Goal: Navigation & Orientation: Find specific page/section

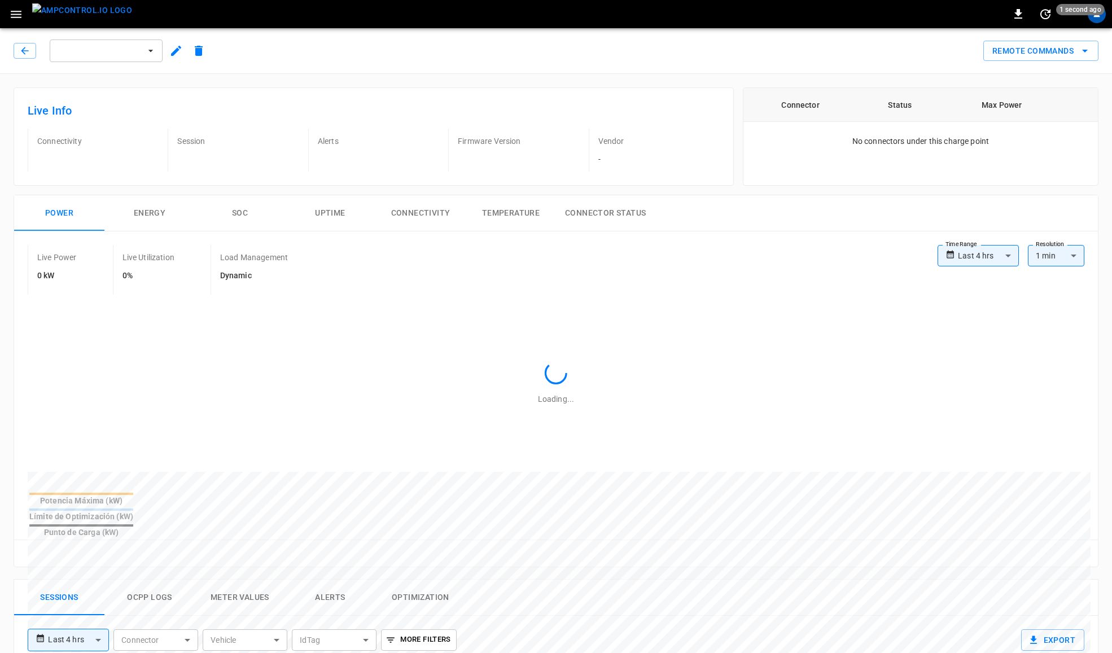
click at [89, 10] on img "menu" at bounding box center [82, 10] width 100 height 14
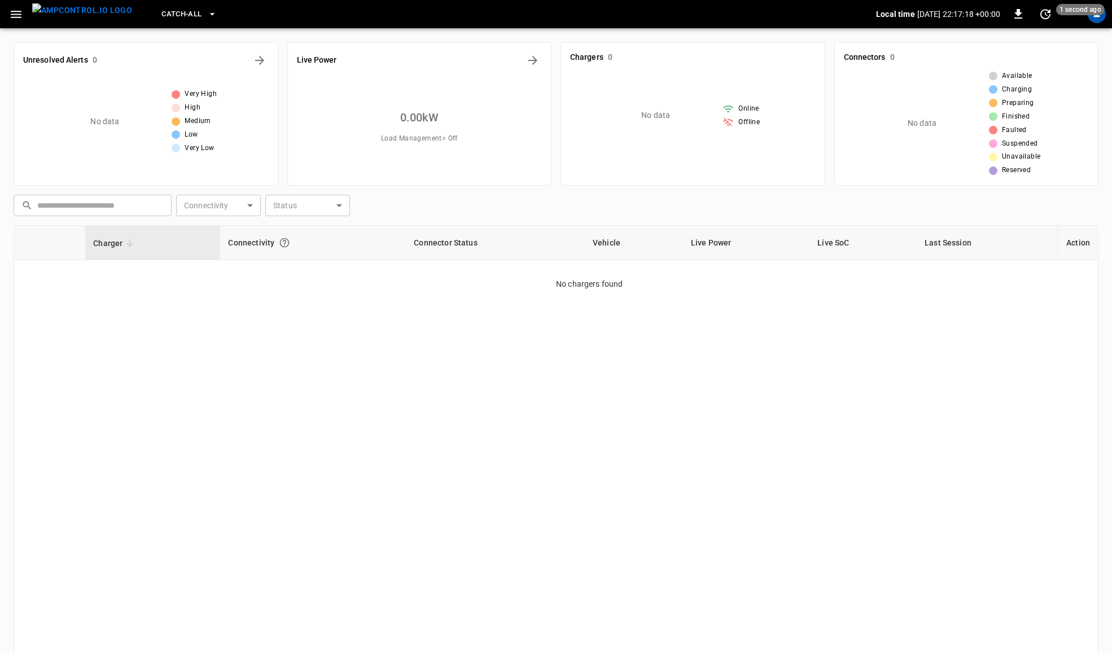
click at [1096, 24] on div "Catch-all Local time 2025-08-30 22:17:18 +00:00 0 1 second ago" at bounding box center [556, 14] width 1112 height 28
click at [1096, 20] on div "profile-icon" at bounding box center [1096, 14] width 18 height 18
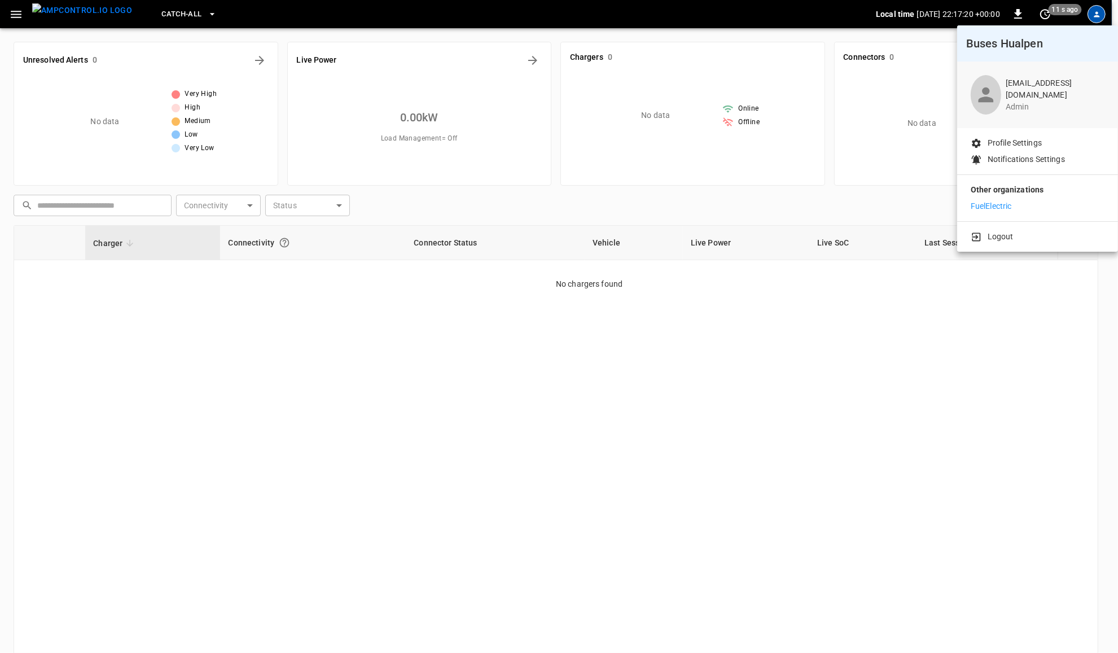
click at [991, 209] on p "FuelElectric" at bounding box center [991, 206] width 41 height 12
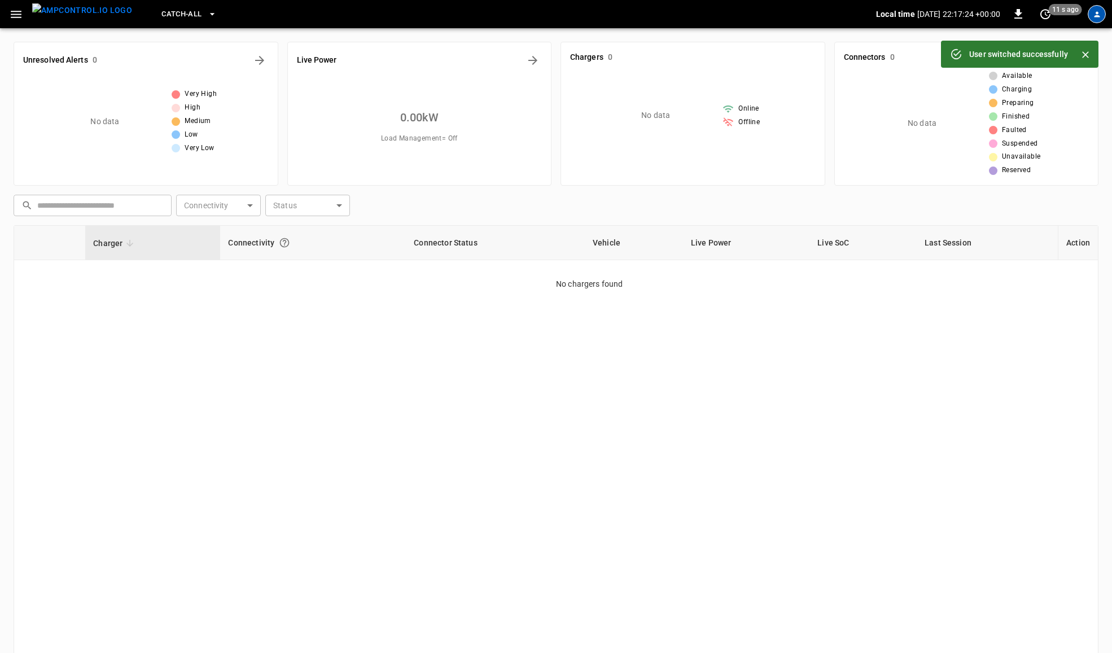
click at [1095, 15] on icon "profile-icon" at bounding box center [1097, 14] width 6 height 6
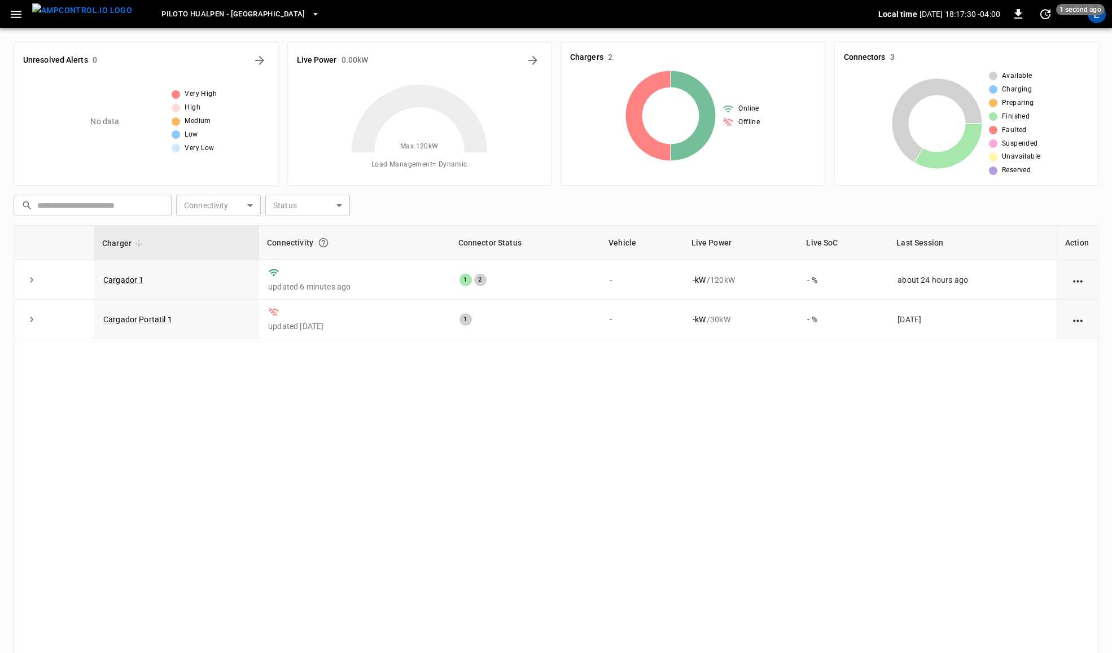
click at [13, 12] on icon "button" at bounding box center [16, 14] width 14 height 14
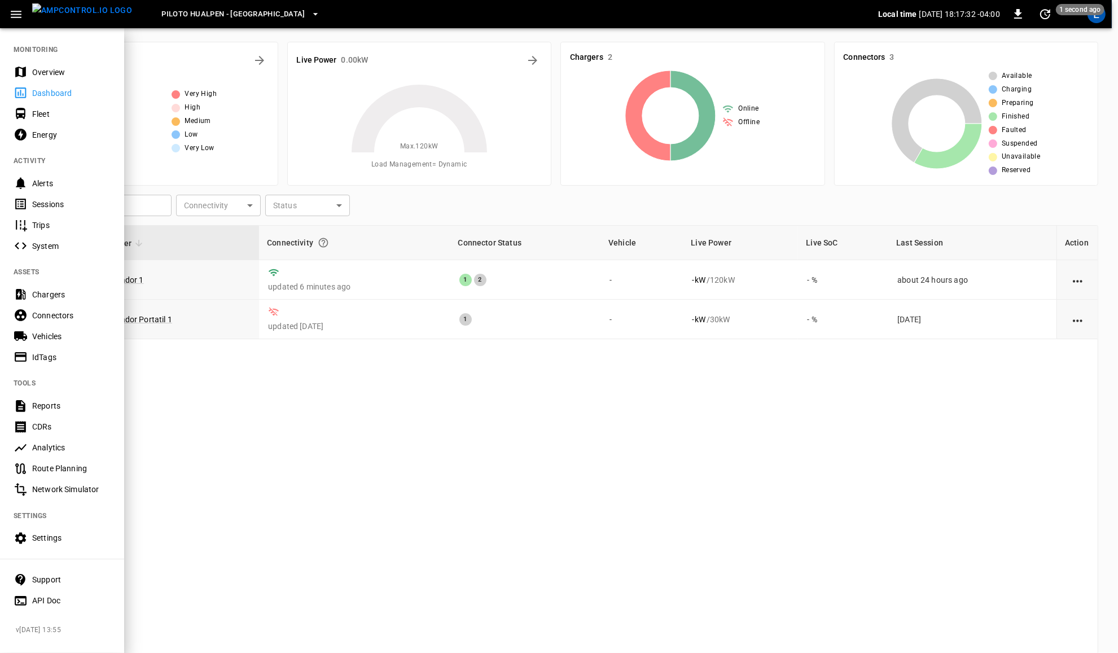
click at [40, 131] on div "Energy" at bounding box center [71, 134] width 78 height 11
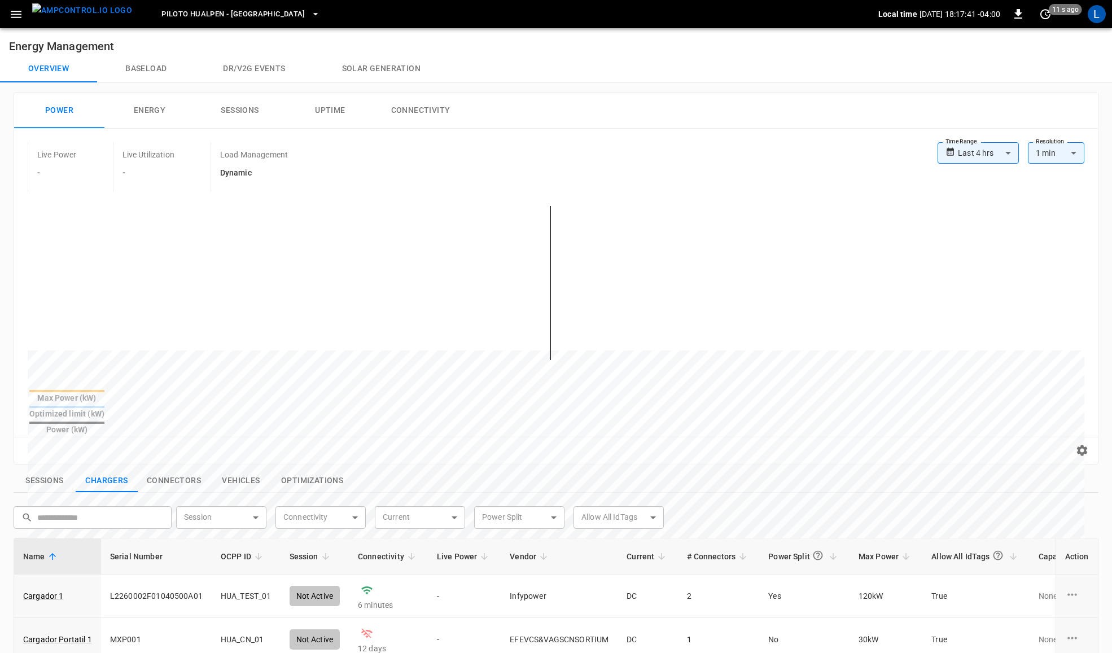
click at [1005, 152] on body "**********" at bounding box center [556, 517] width 1112 height 1034
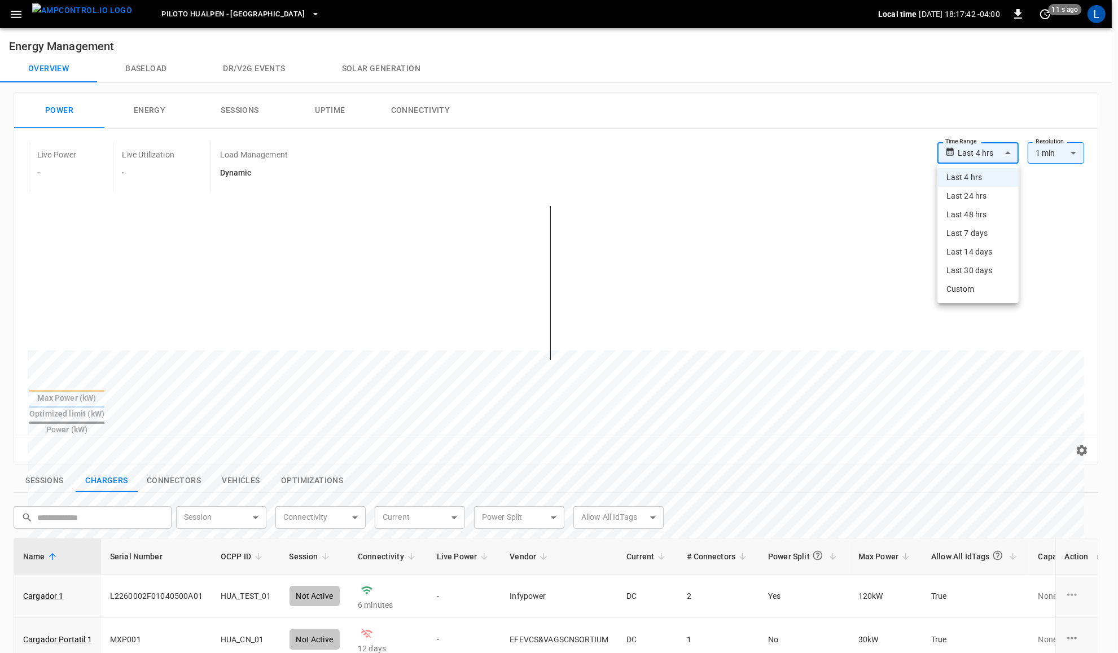
click at [985, 232] on li "Last 7 days" at bounding box center [977, 233] width 81 height 19
type input "**********"
type input "***"
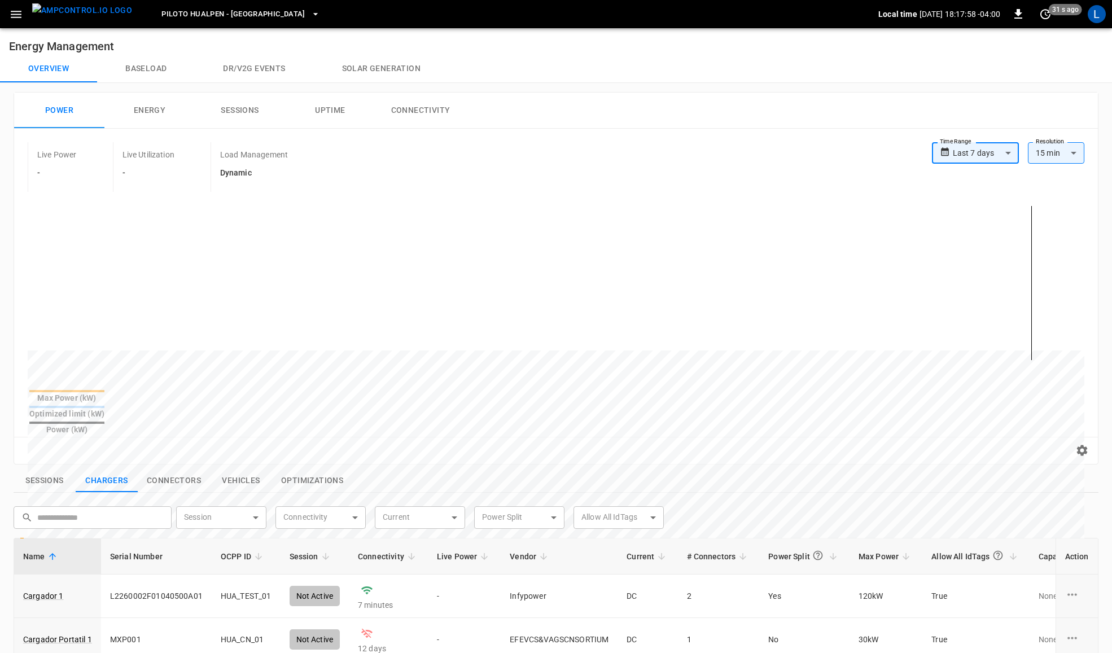
click at [310, 16] on icon "button" at bounding box center [315, 13] width 11 height 11
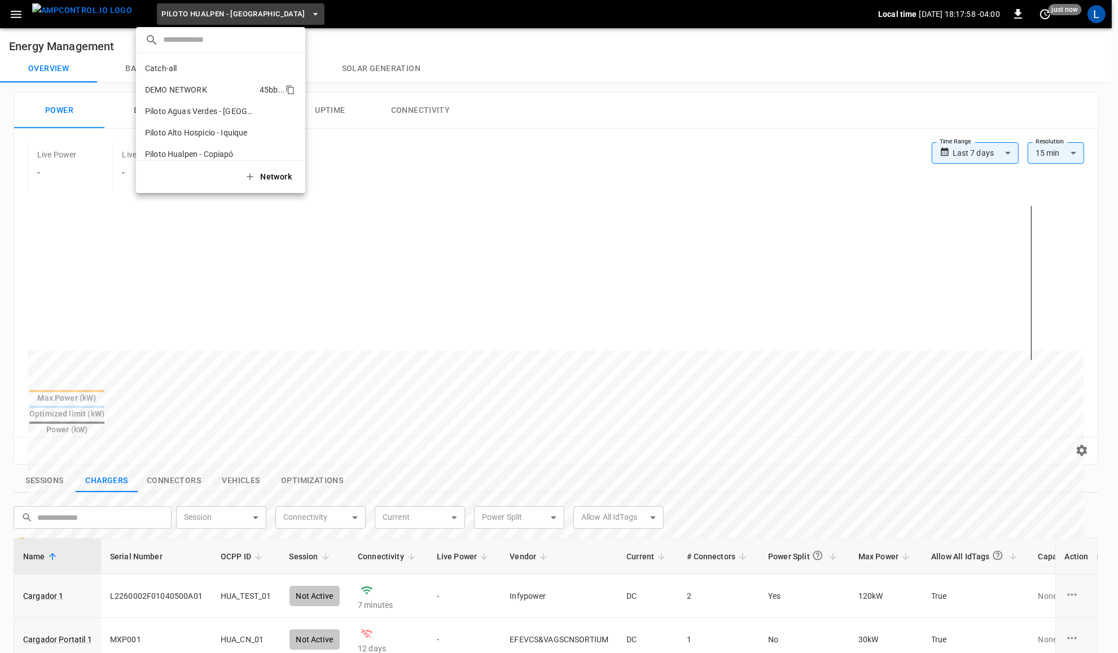
scroll to position [30, 0]
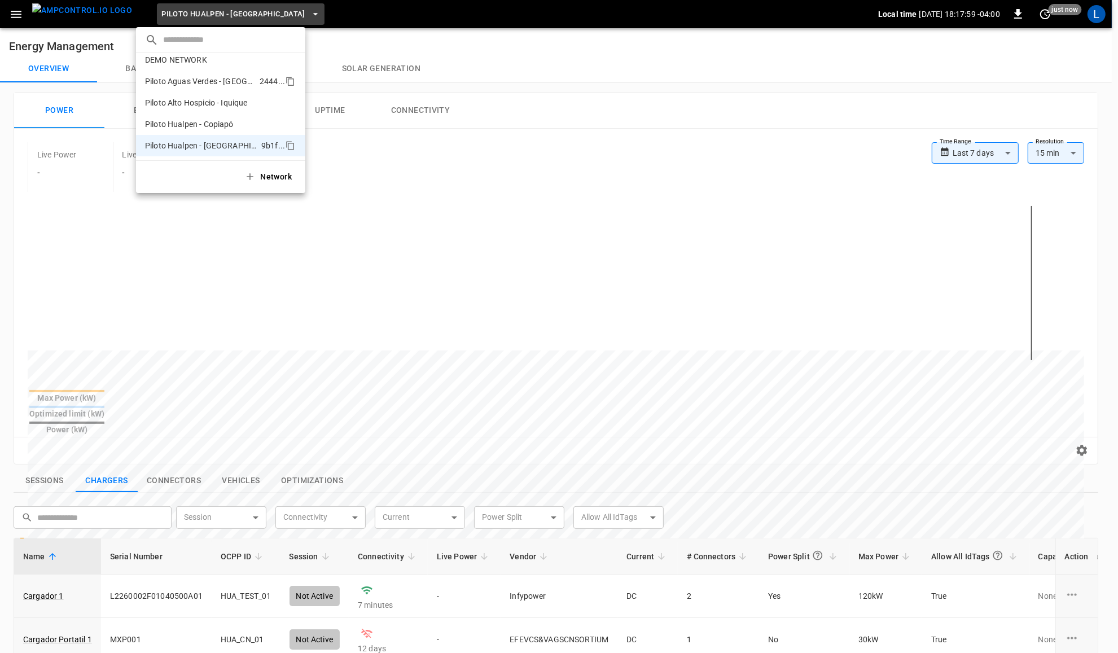
click at [235, 82] on p "Piloto Aguas Verdes - [GEOGRAPHIC_DATA]" at bounding box center [200, 81] width 110 height 11
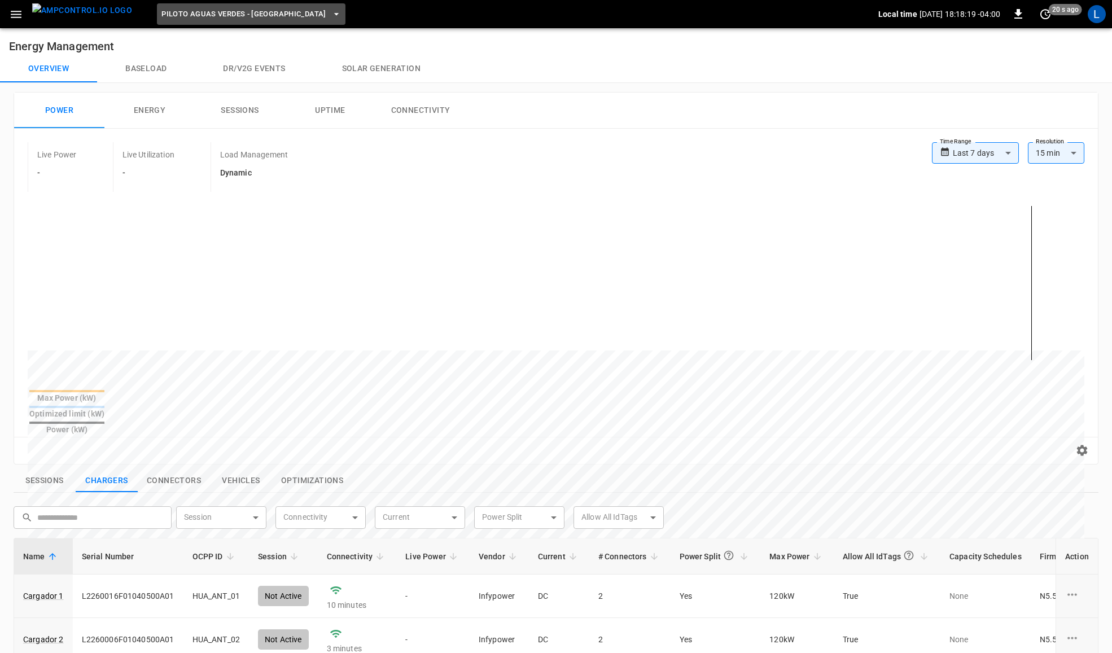
click at [252, 10] on span "Piloto Aguas Verdes - [GEOGRAPHIC_DATA]" at bounding box center [243, 14] width 165 height 13
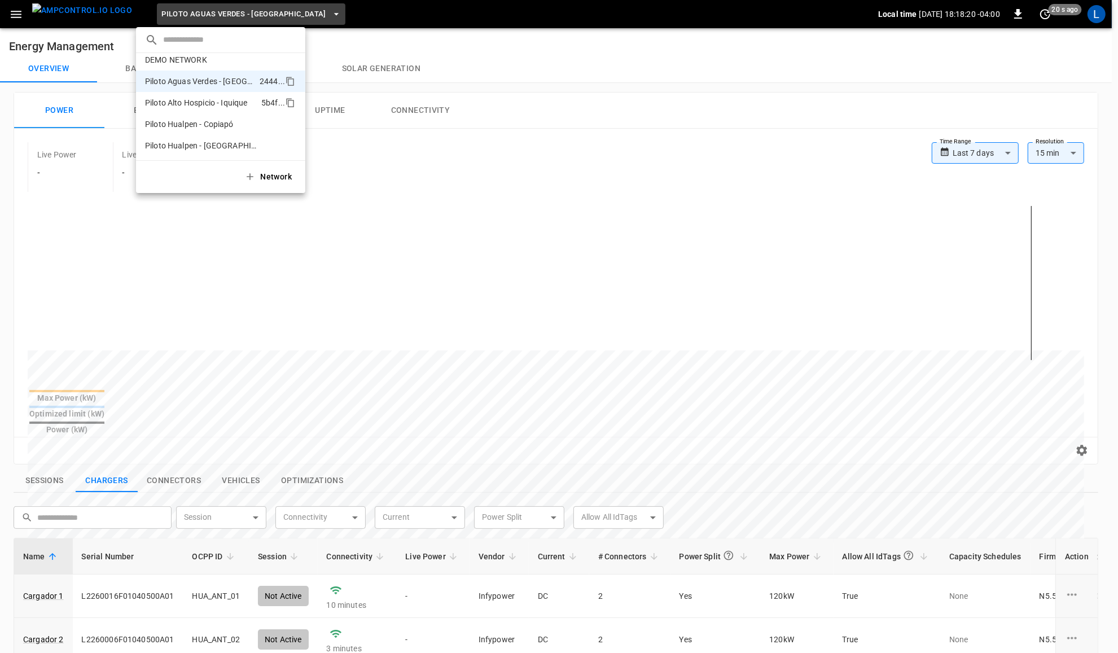
click at [248, 103] on p "Piloto Alto Hospicio - Iquique" at bounding box center [201, 102] width 112 height 11
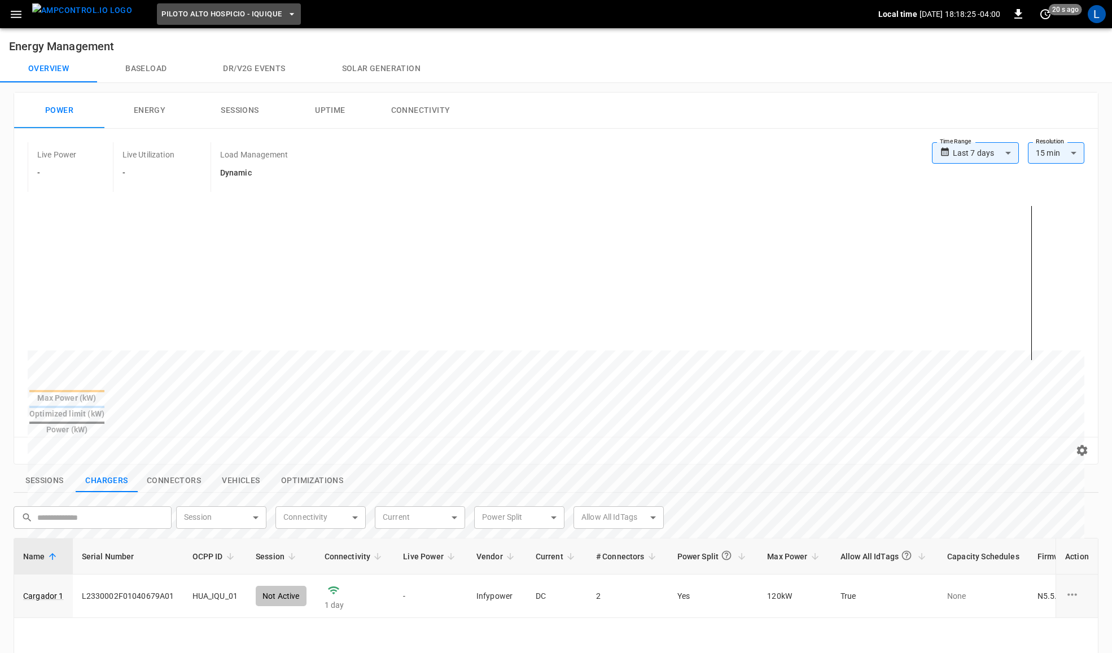
click at [205, 18] on span "Piloto Alto Hospicio - Iquique" at bounding box center [221, 14] width 120 height 13
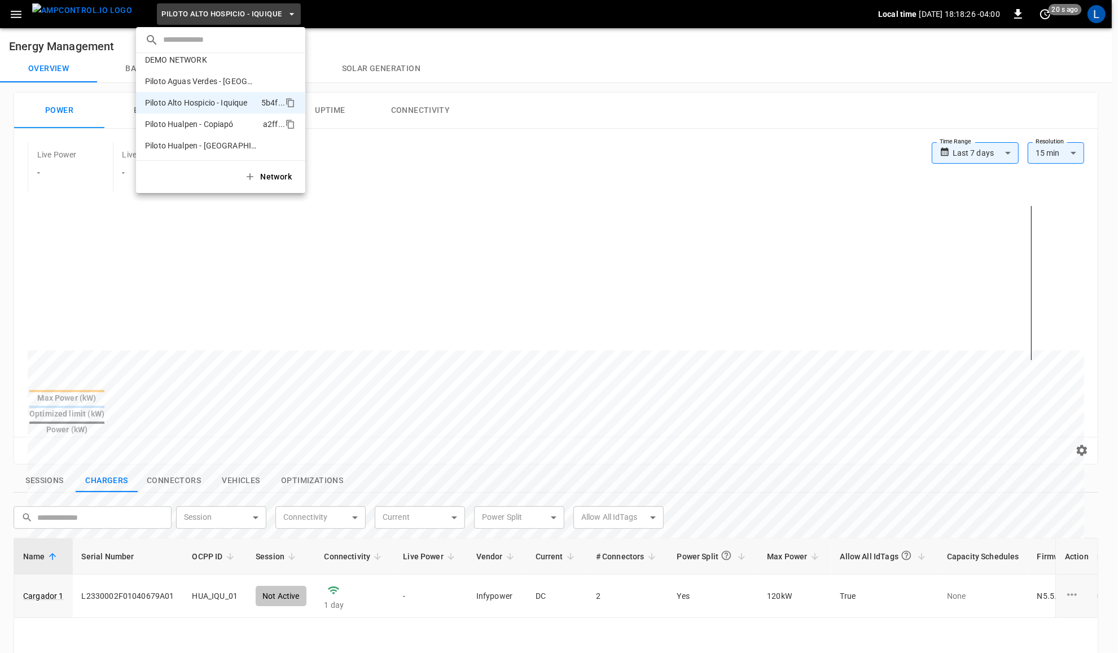
click at [221, 125] on p "Piloto Hualpen - Copiapó" at bounding box center [201, 124] width 113 height 11
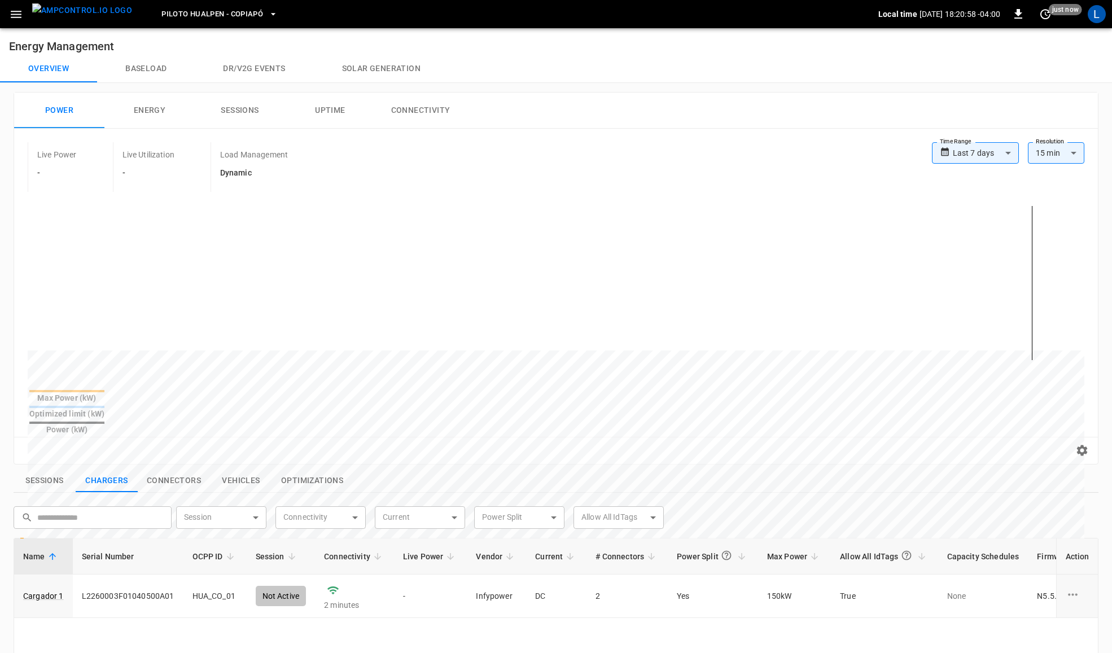
click at [241, 6] on button "Piloto Hualpen - Copiapó" at bounding box center [219, 14] width 125 height 22
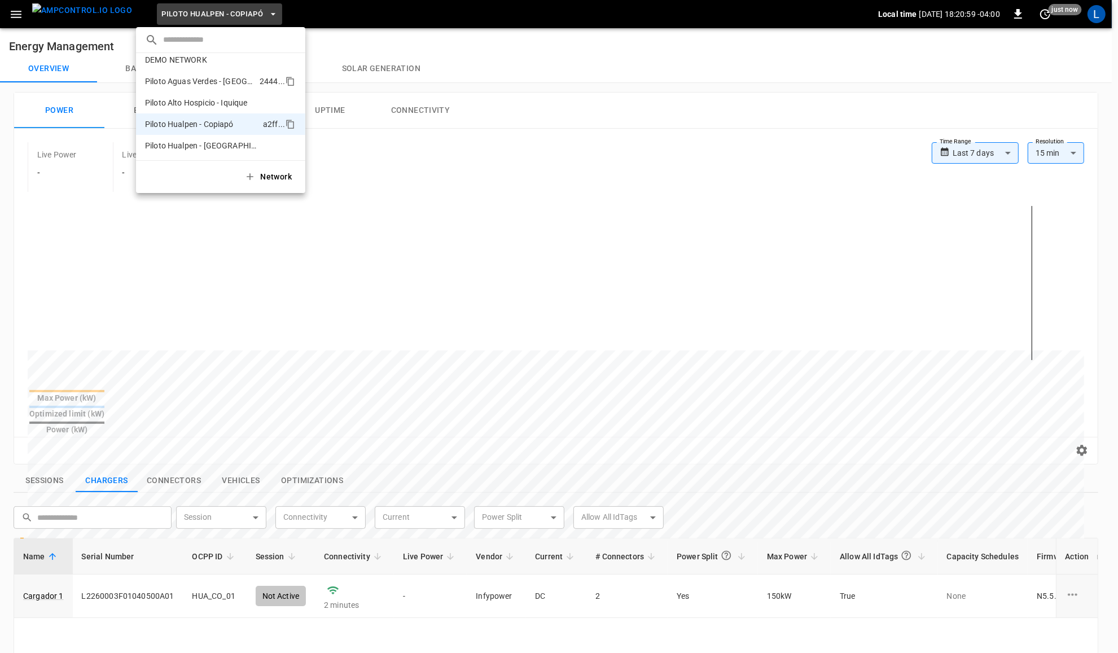
click at [230, 83] on p "Piloto Aguas Verdes - [GEOGRAPHIC_DATA]" at bounding box center [200, 81] width 110 height 11
